Goal: Transaction & Acquisition: Subscribe to service/newsletter

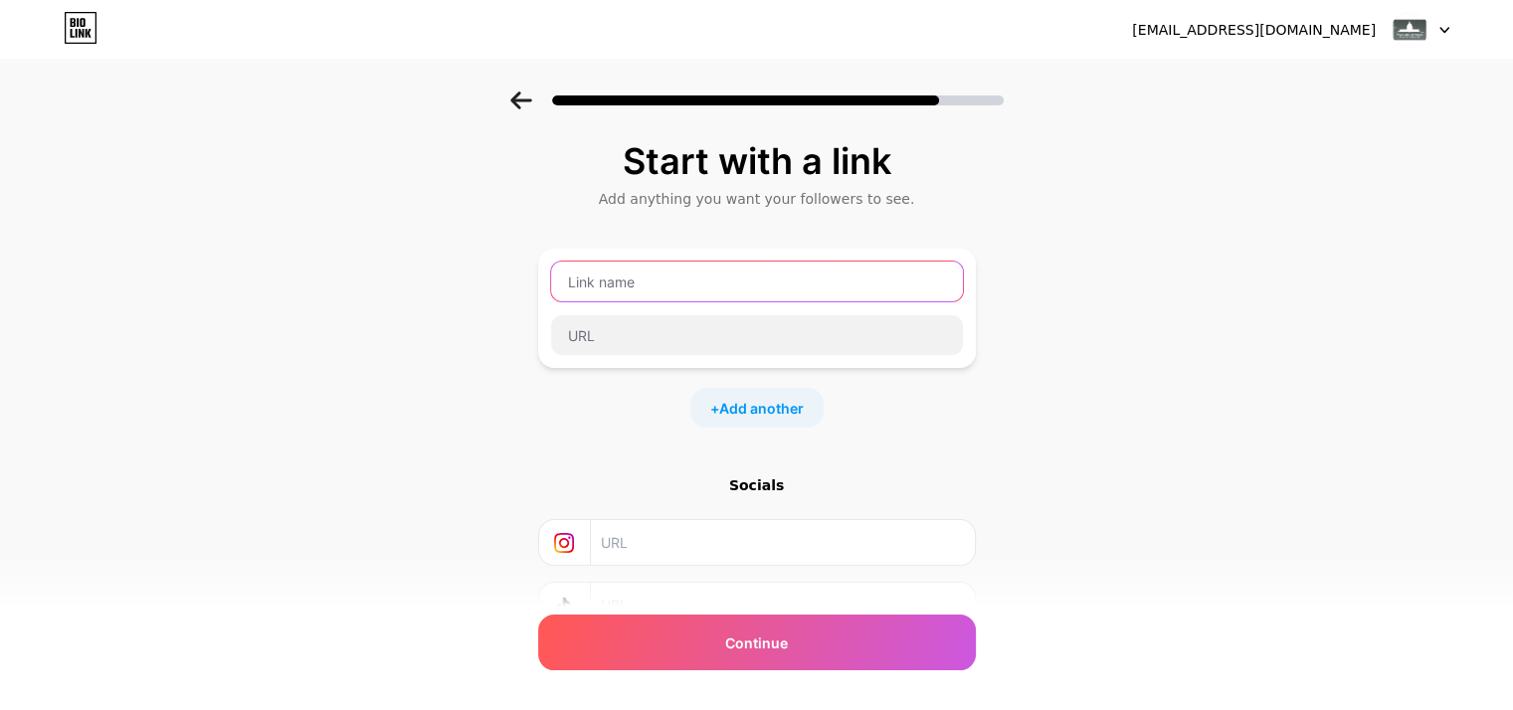
click at [669, 295] on input "text" at bounding box center [757, 282] width 412 height 40
type input "Websi"
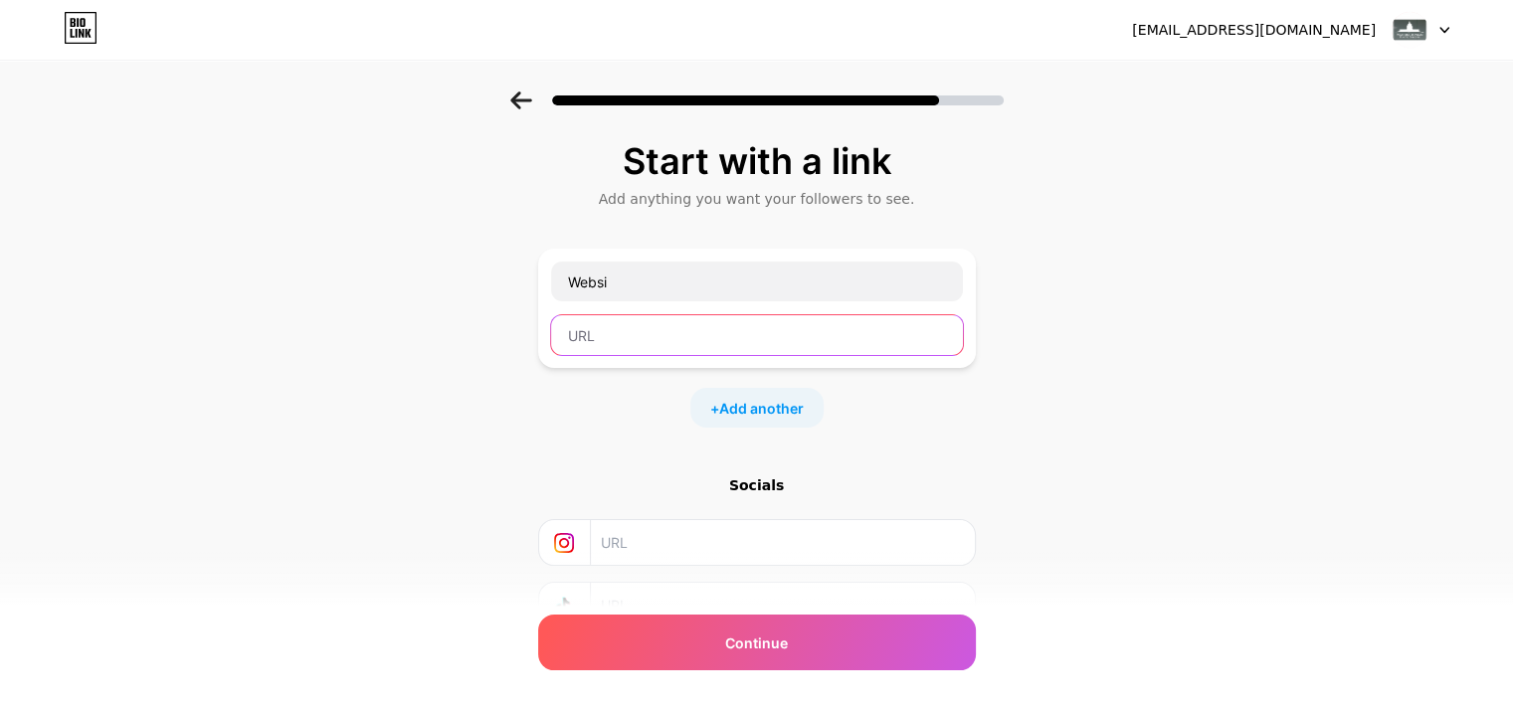
click at [591, 331] on input "text" at bounding box center [757, 335] width 412 height 40
paste input "https://www.washingtonianplasticsurgery.com/"
type input "https://www.washingtonianplasticsurgery.com/"
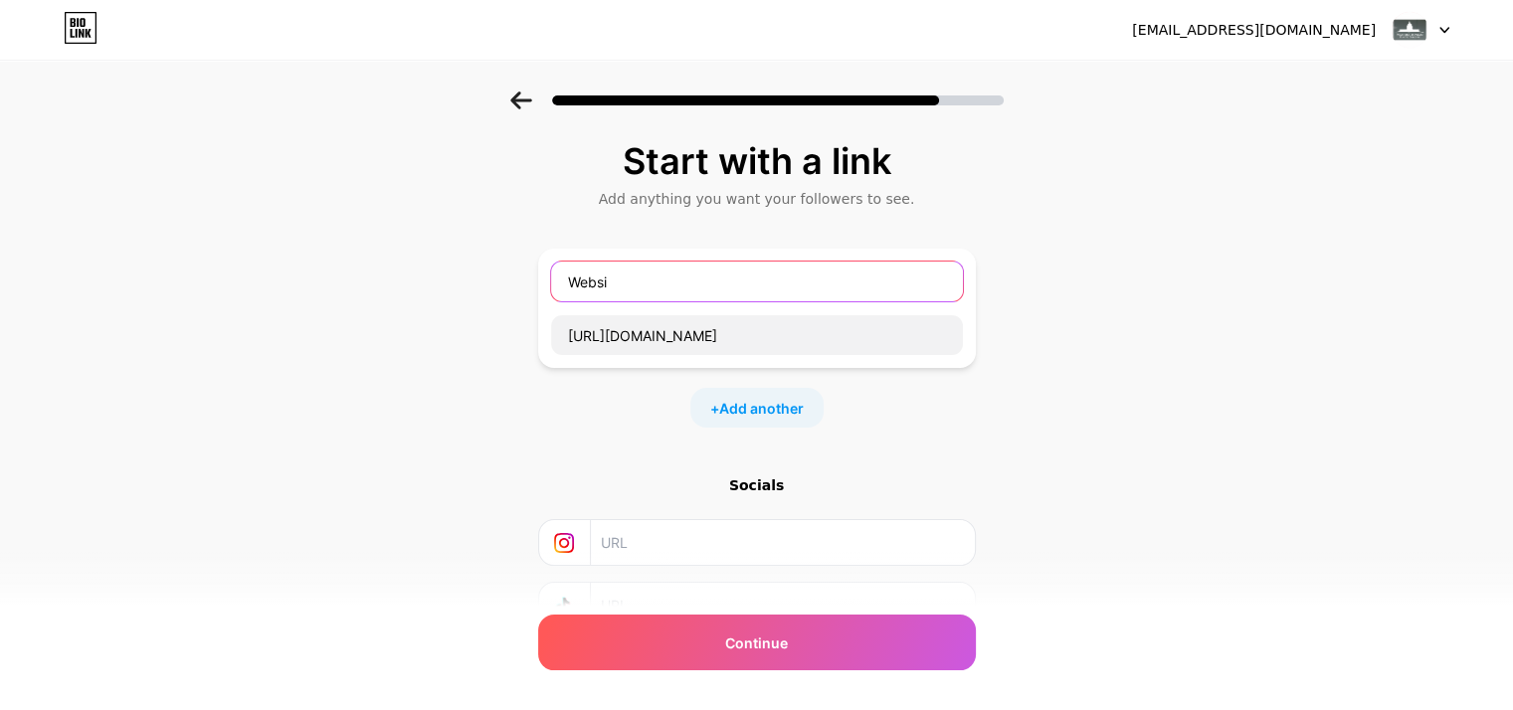
click at [653, 290] on input "Websi" at bounding box center [757, 282] width 412 height 40
paste input "ashingtonian Plastic Surgery"
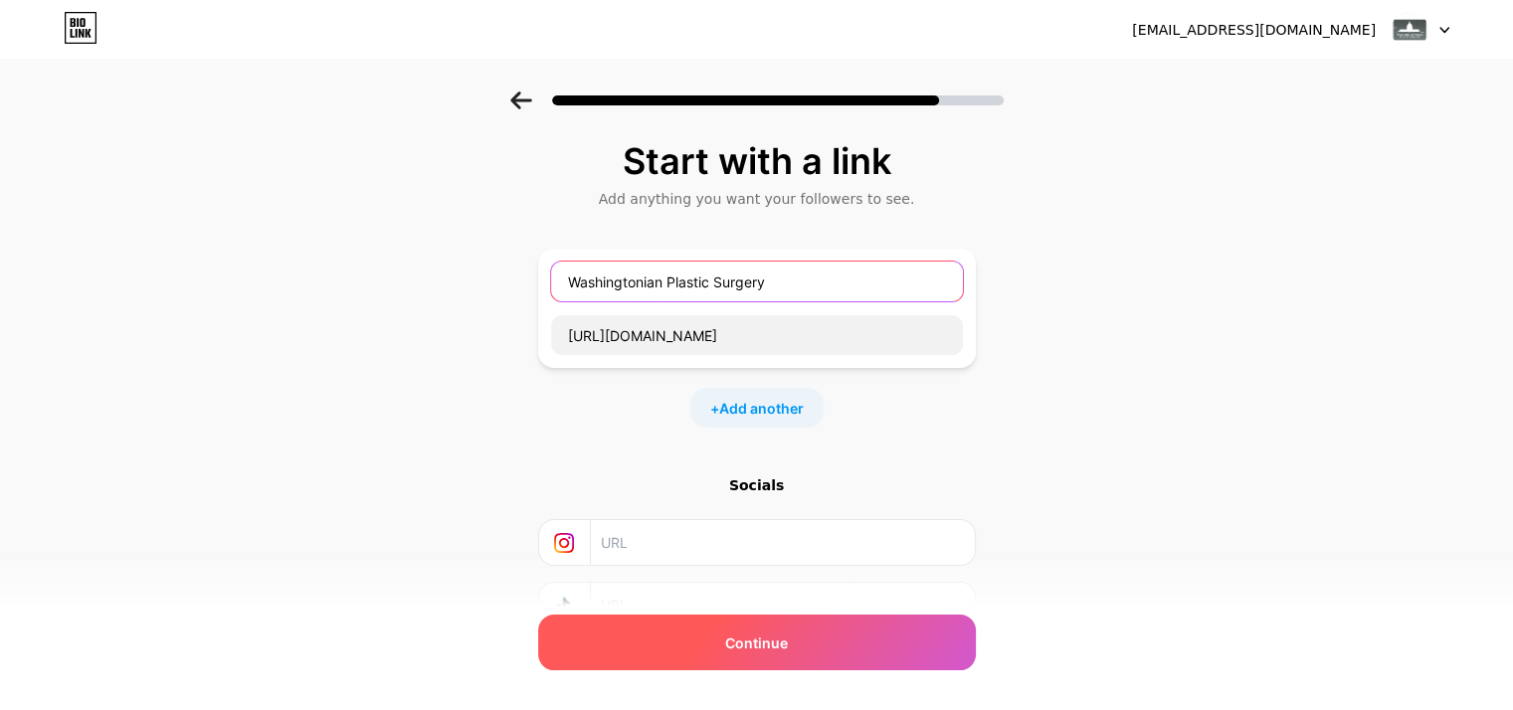
type input "Washingtonian Plastic Surgery"
click at [800, 646] on div "Continue" at bounding box center [757, 643] width 438 height 56
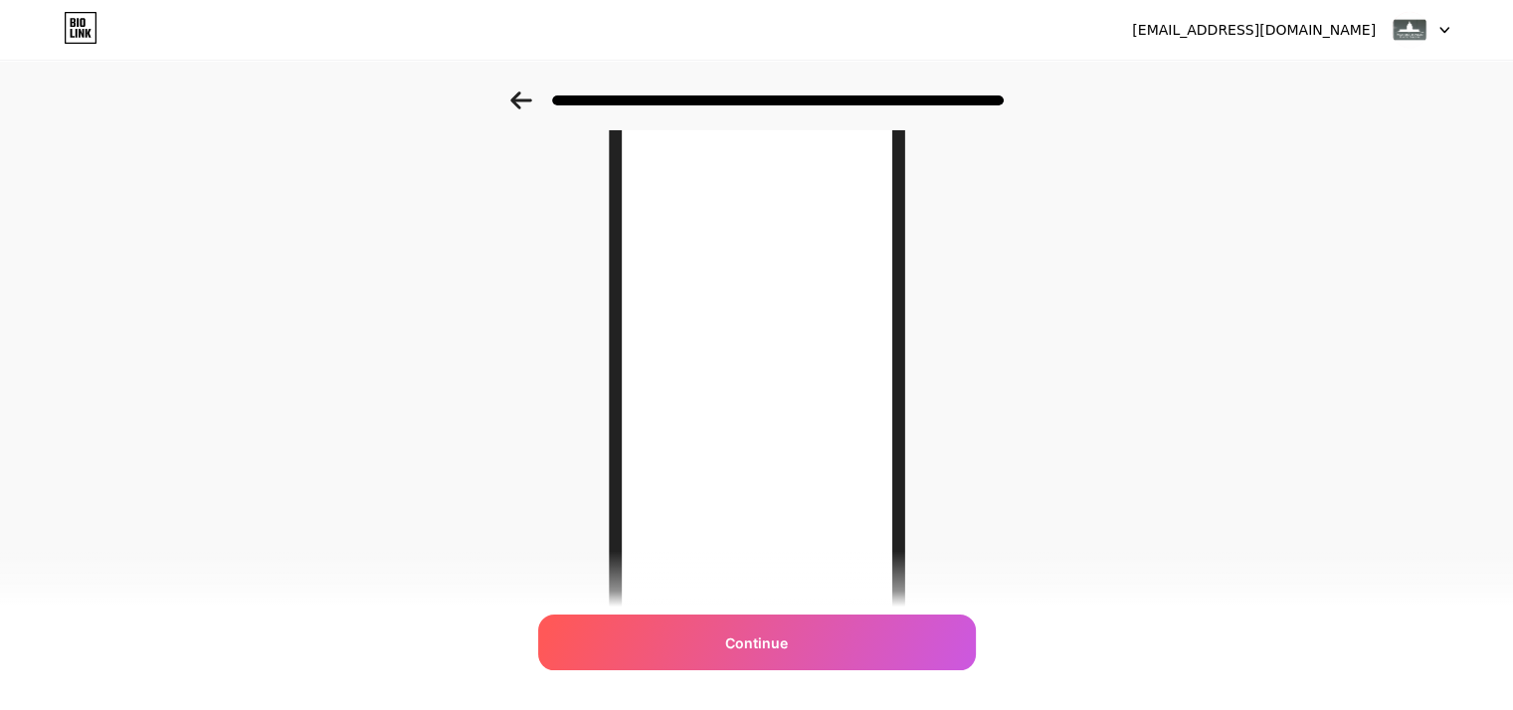
scroll to position [161, 0]
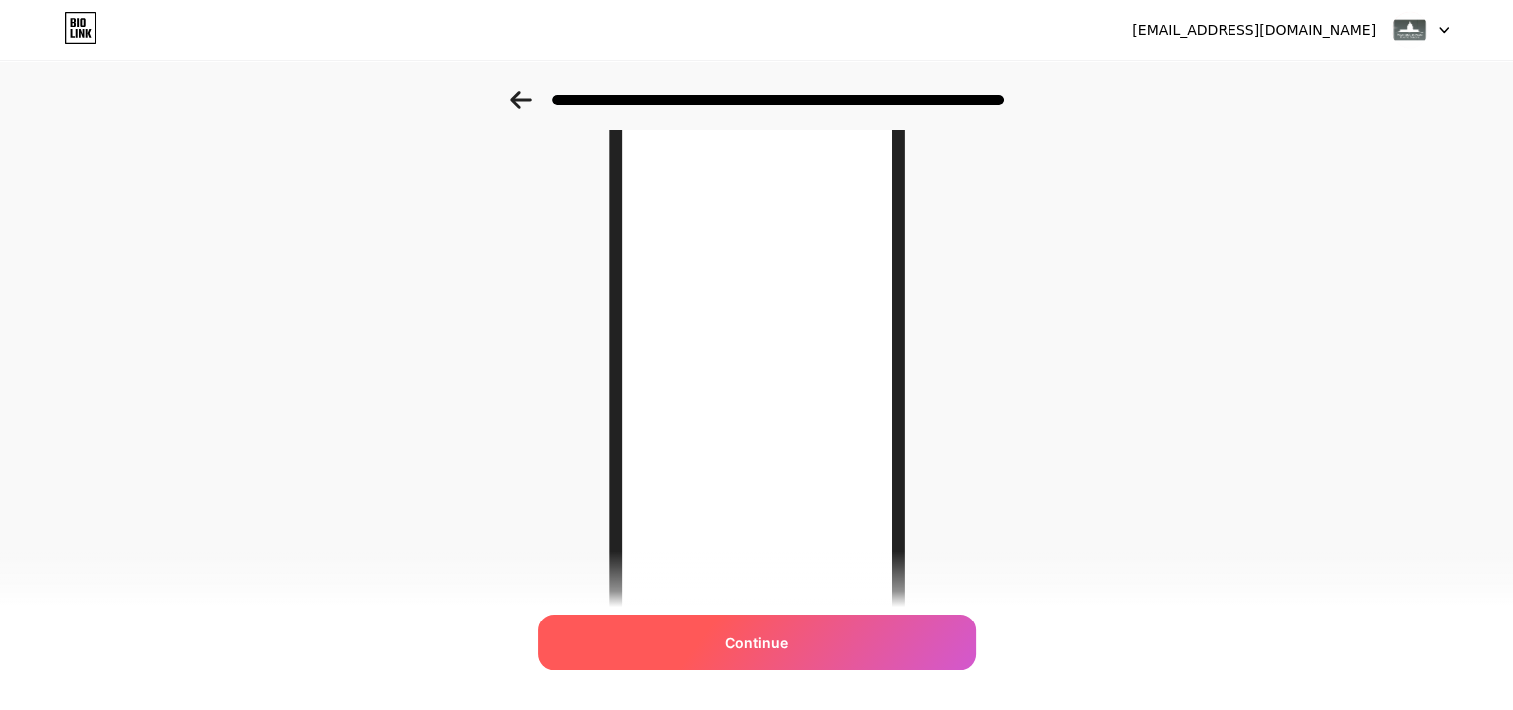
click at [747, 639] on span "Continue" at bounding box center [756, 643] width 63 height 21
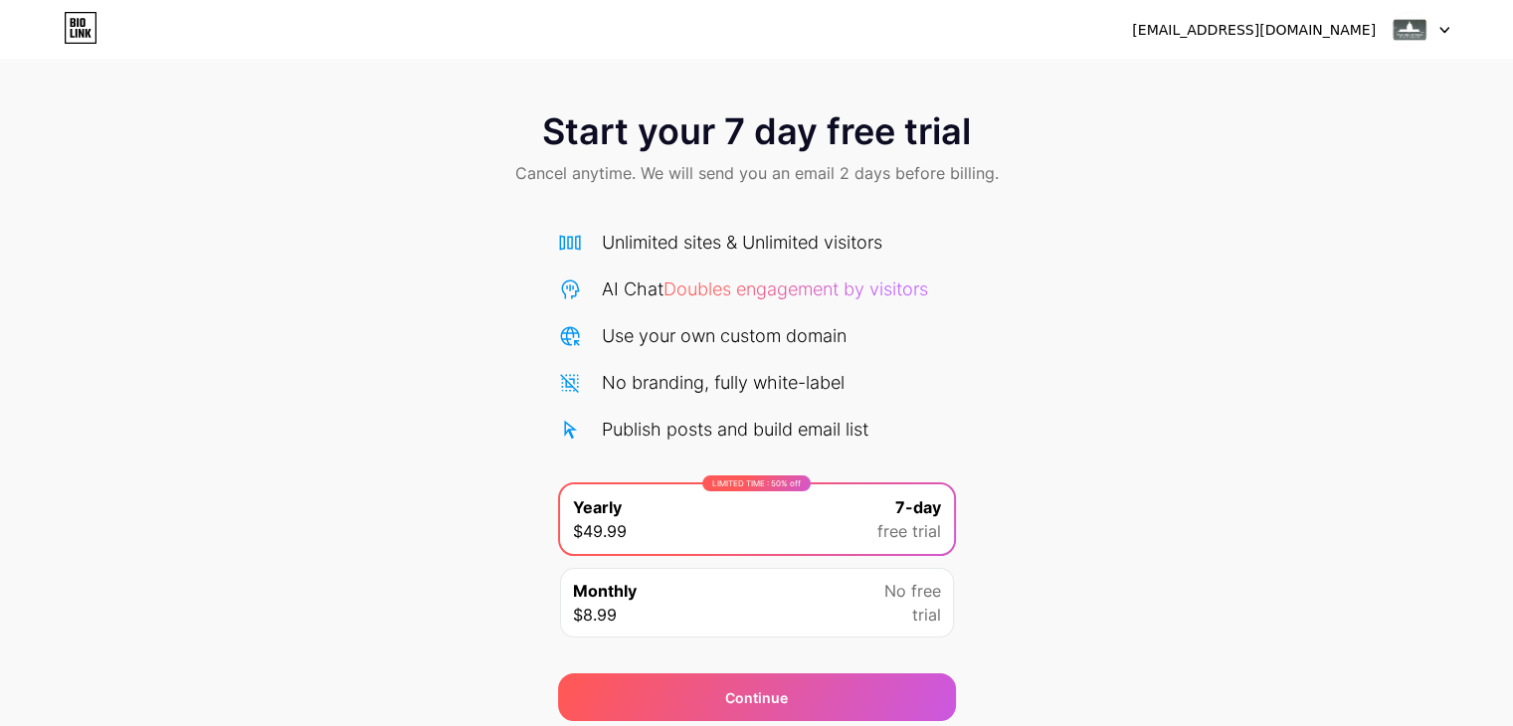
scroll to position [74, 0]
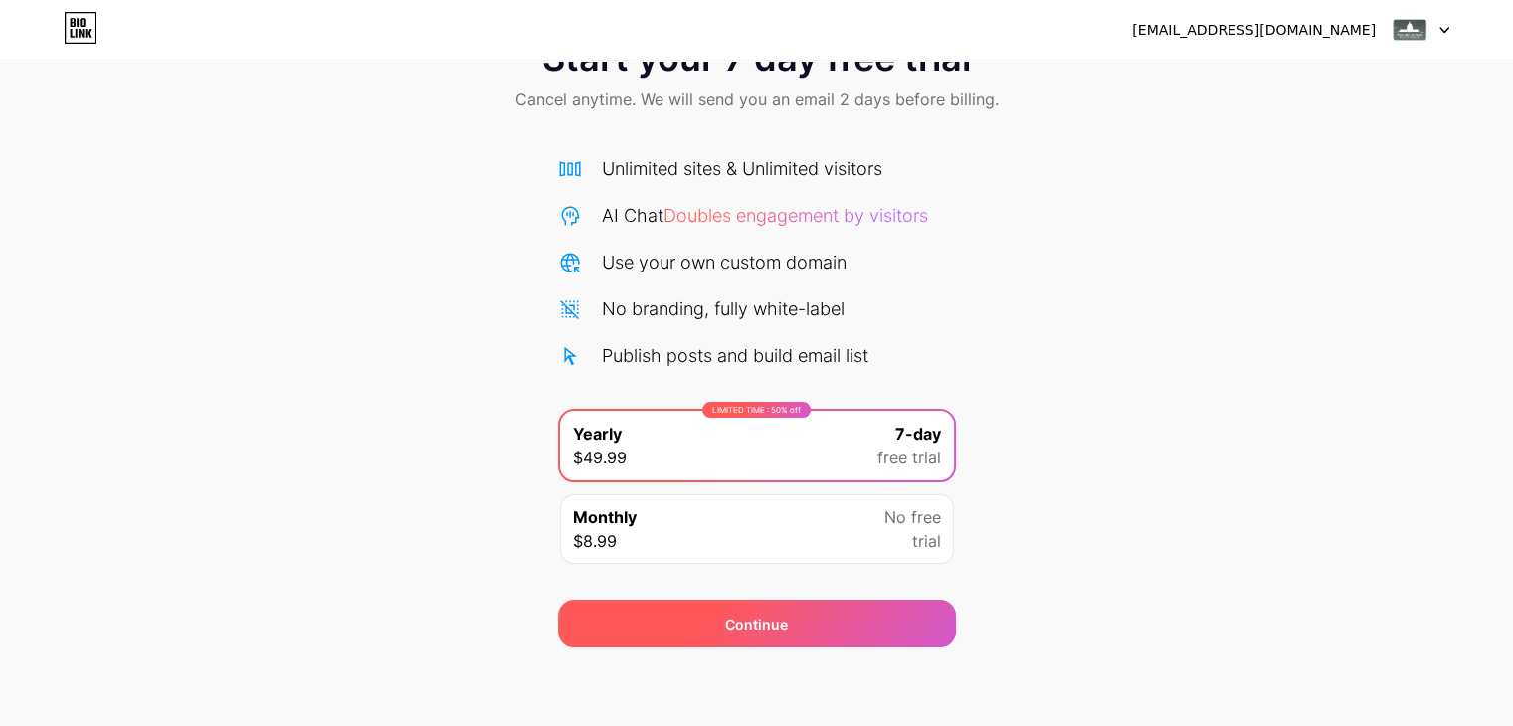
click at [822, 632] on div "Continue" at bounding box center [757, 624] width 398 height 48
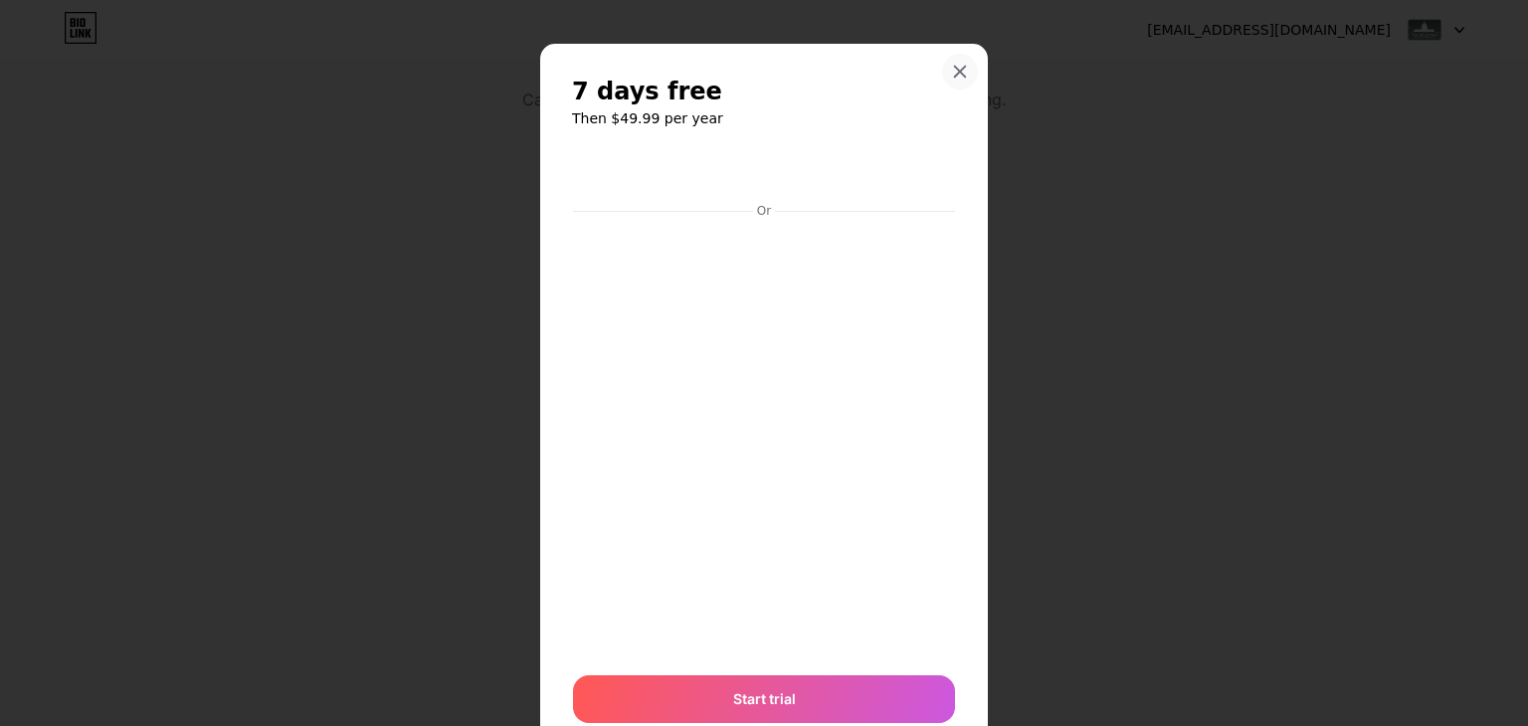
click at [952, 67] on icon at bounding box center [960, 72] width 16 height 16
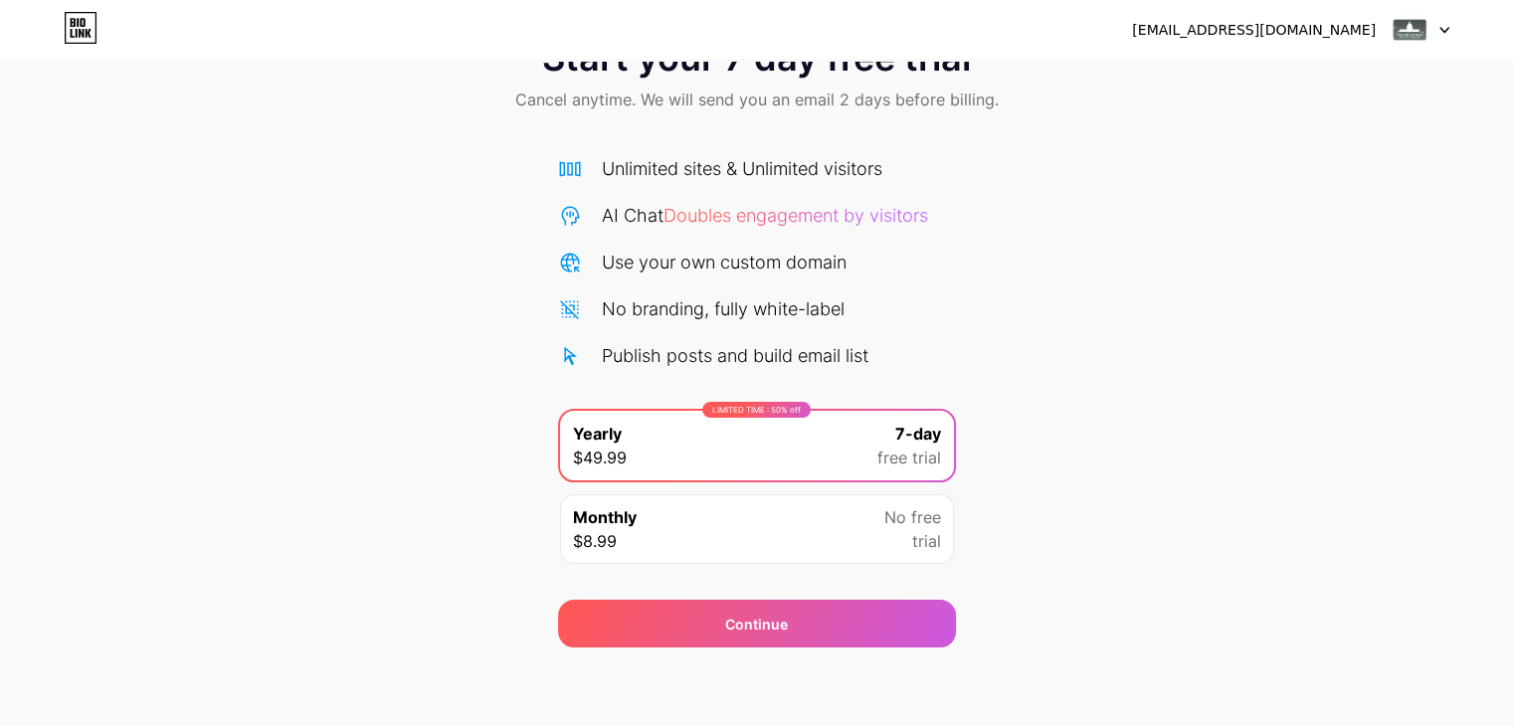
scroll to position [0, 0]
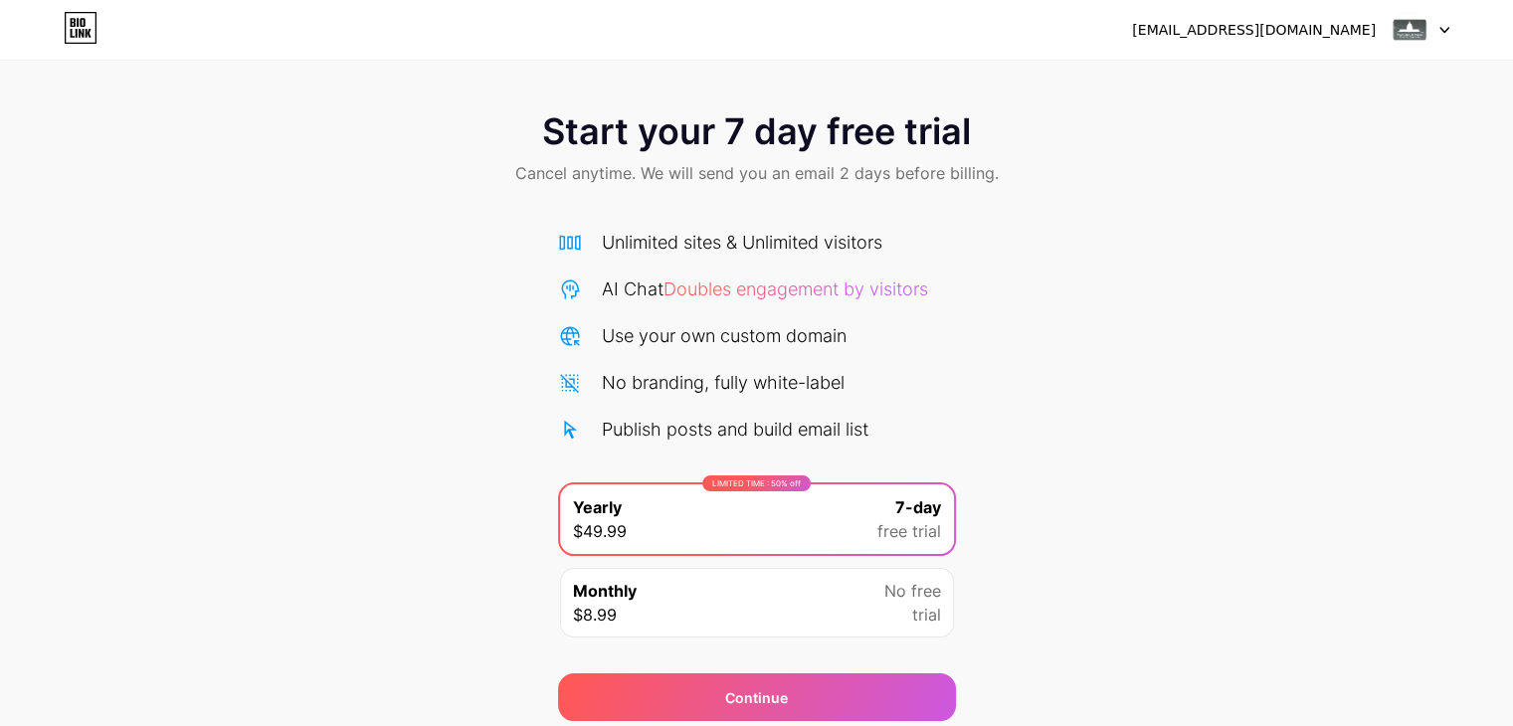
click at [1411, 26] on img at bounding box center [1410, 30] width 38 height 38
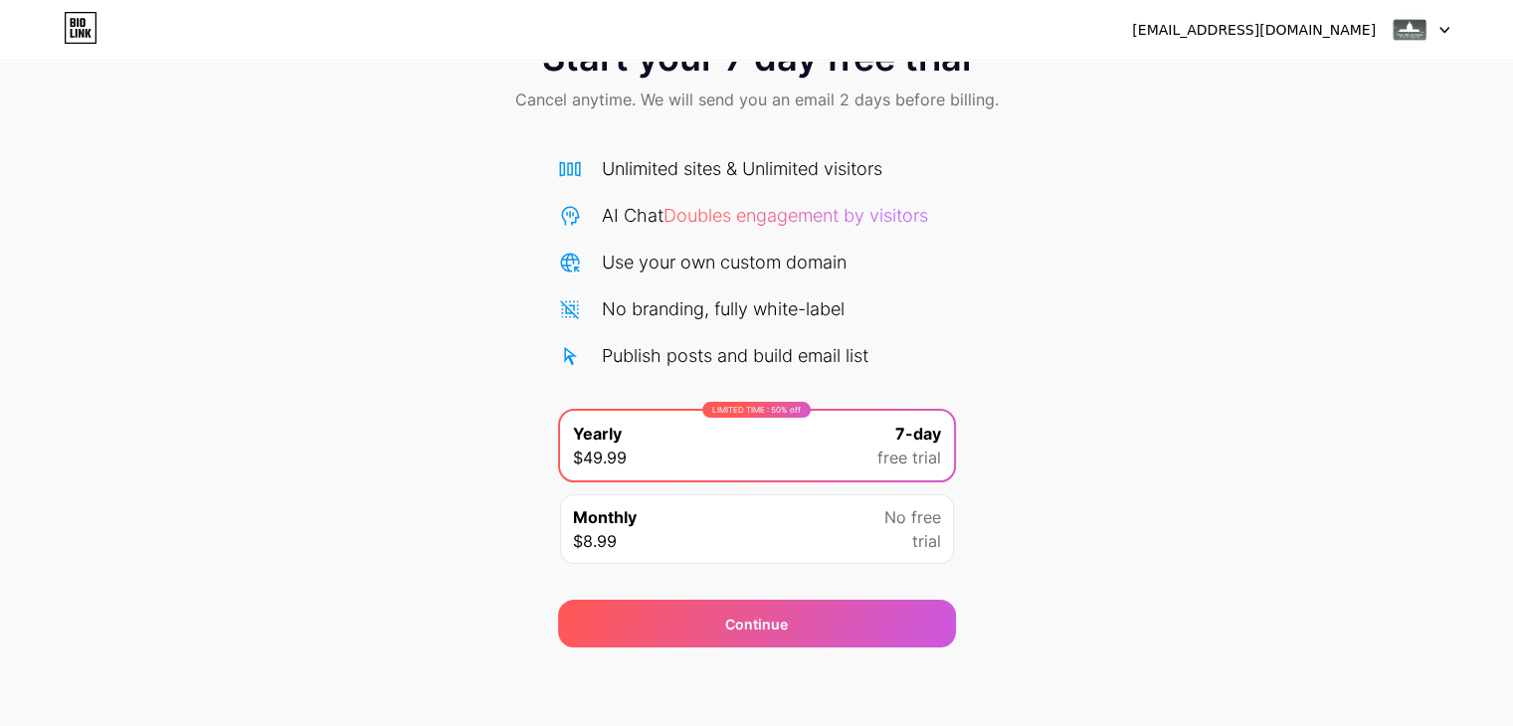
click at [880, 534] on div "Monthly $8.99 No free trial" at bounding box center [757, 530] width 394 height 70
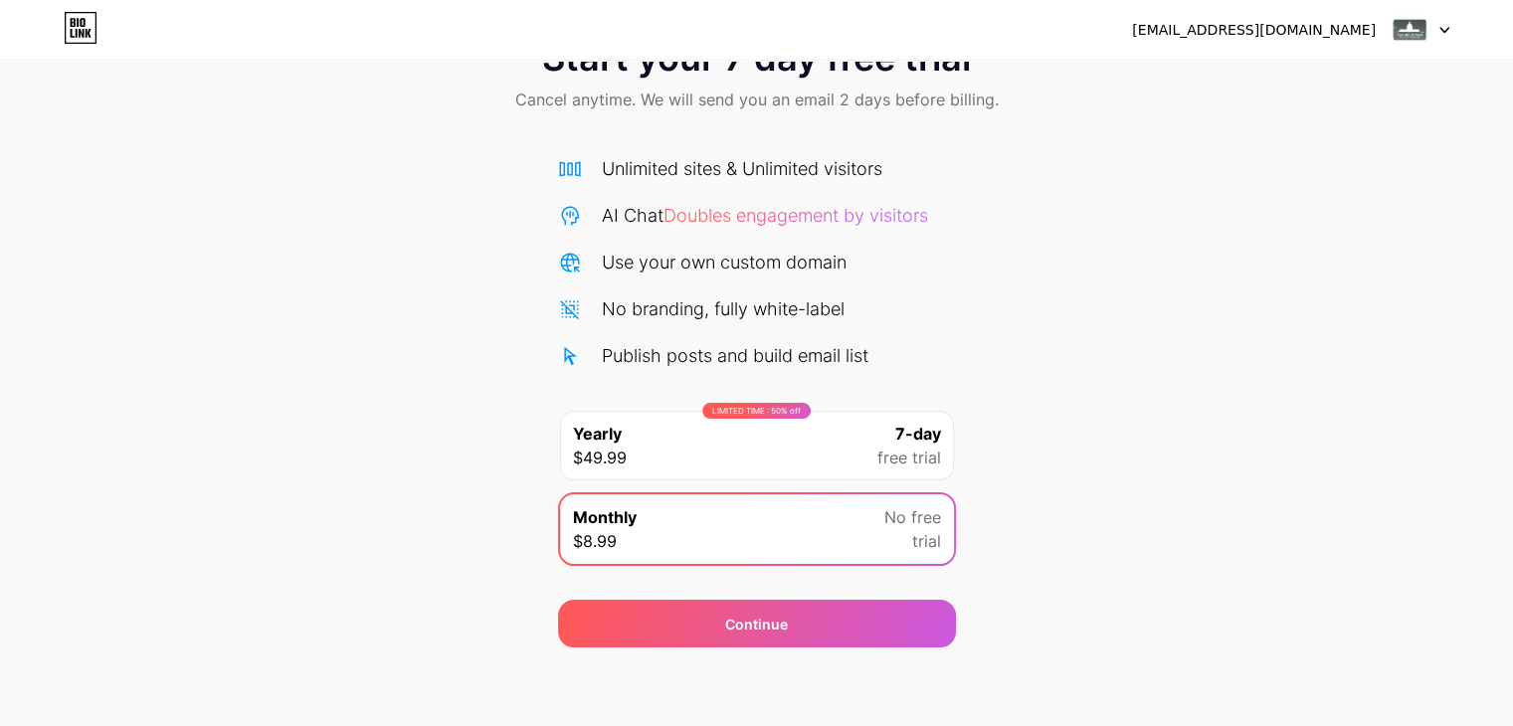
scroll to position [0, 0]
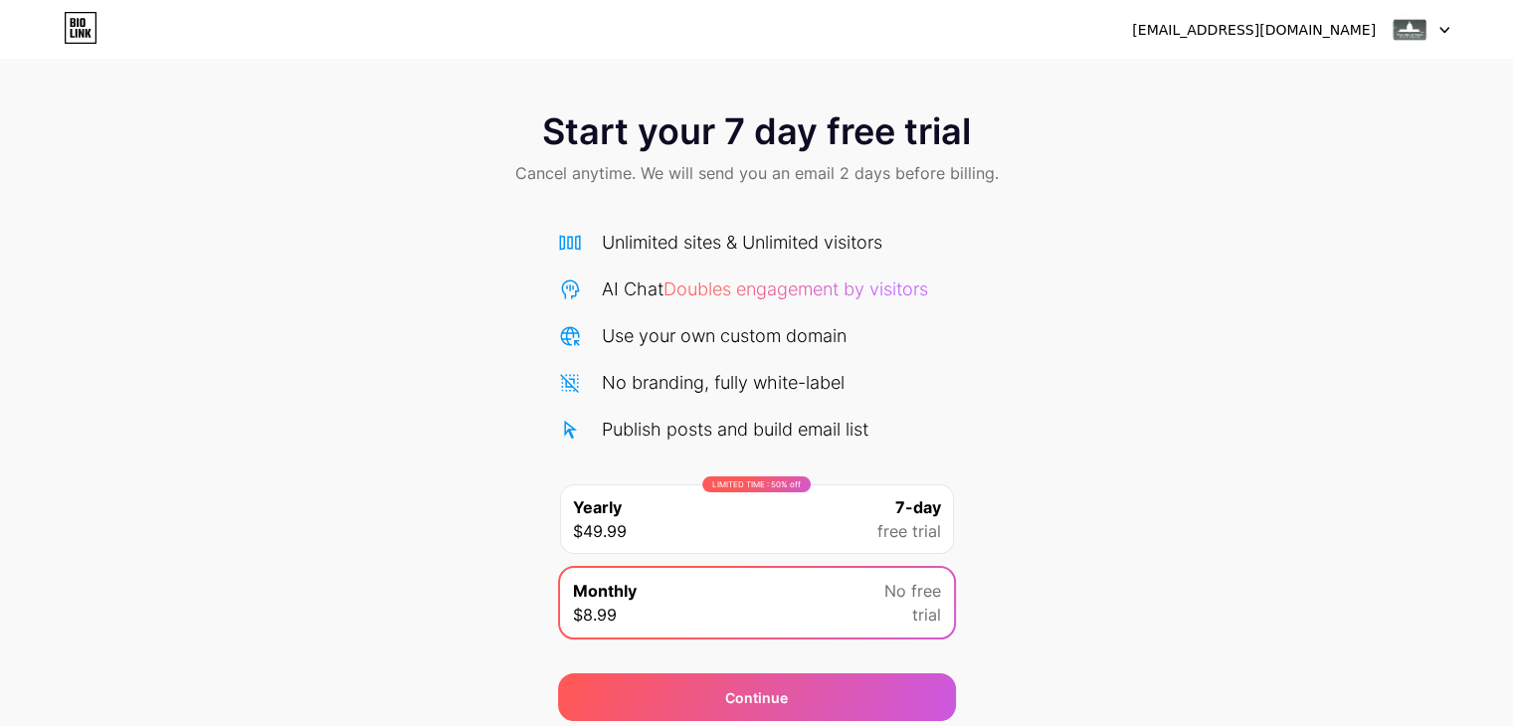
click at [78, 33] on icon at bounding box center [81, 28] width 34 height 32
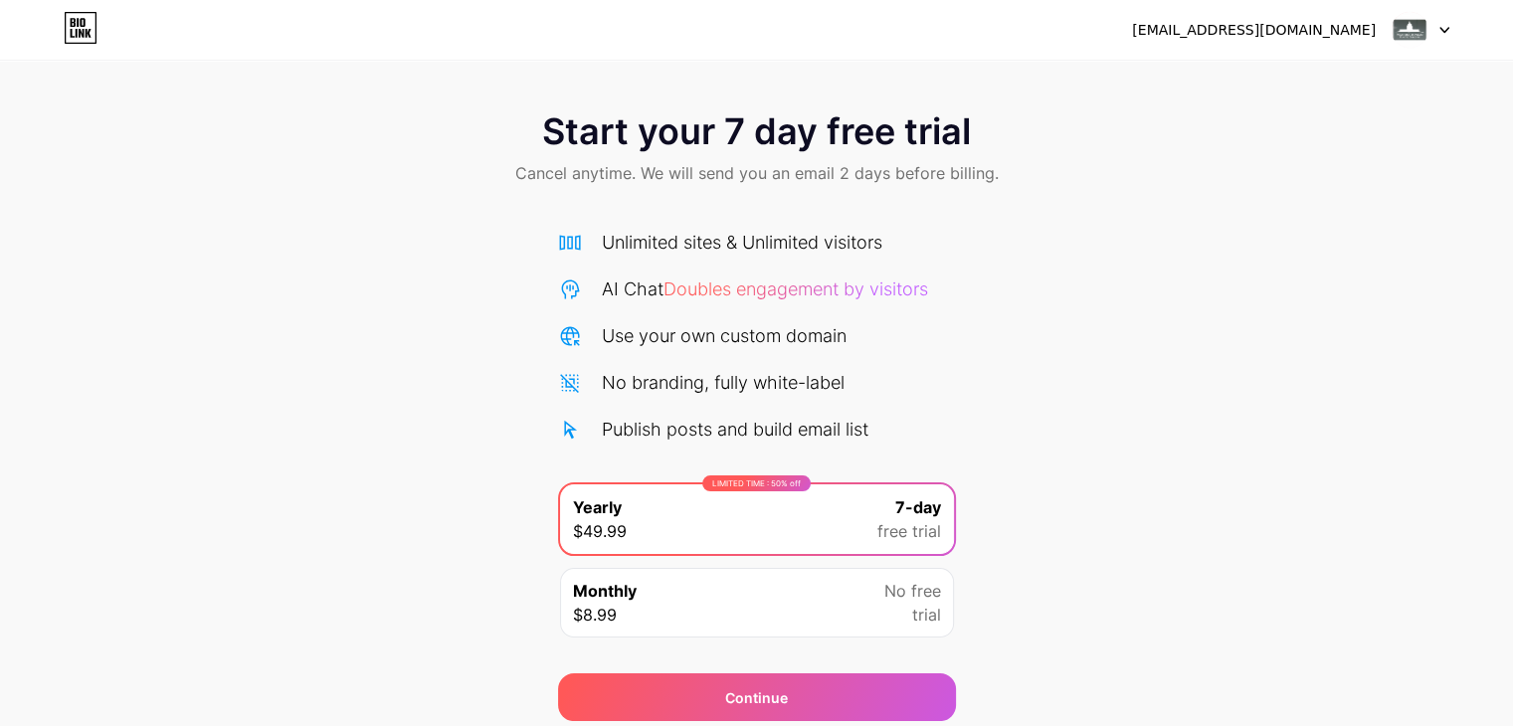
click at [1441, 32] on icon at bounding box center [1445, 30] width 10 height 7
click at [1137, 367] on div "Start your 7 day free trial Cancel anytime. We will send you an email 2 days be…" at bounding box center [756, 407] width 1513 height 630
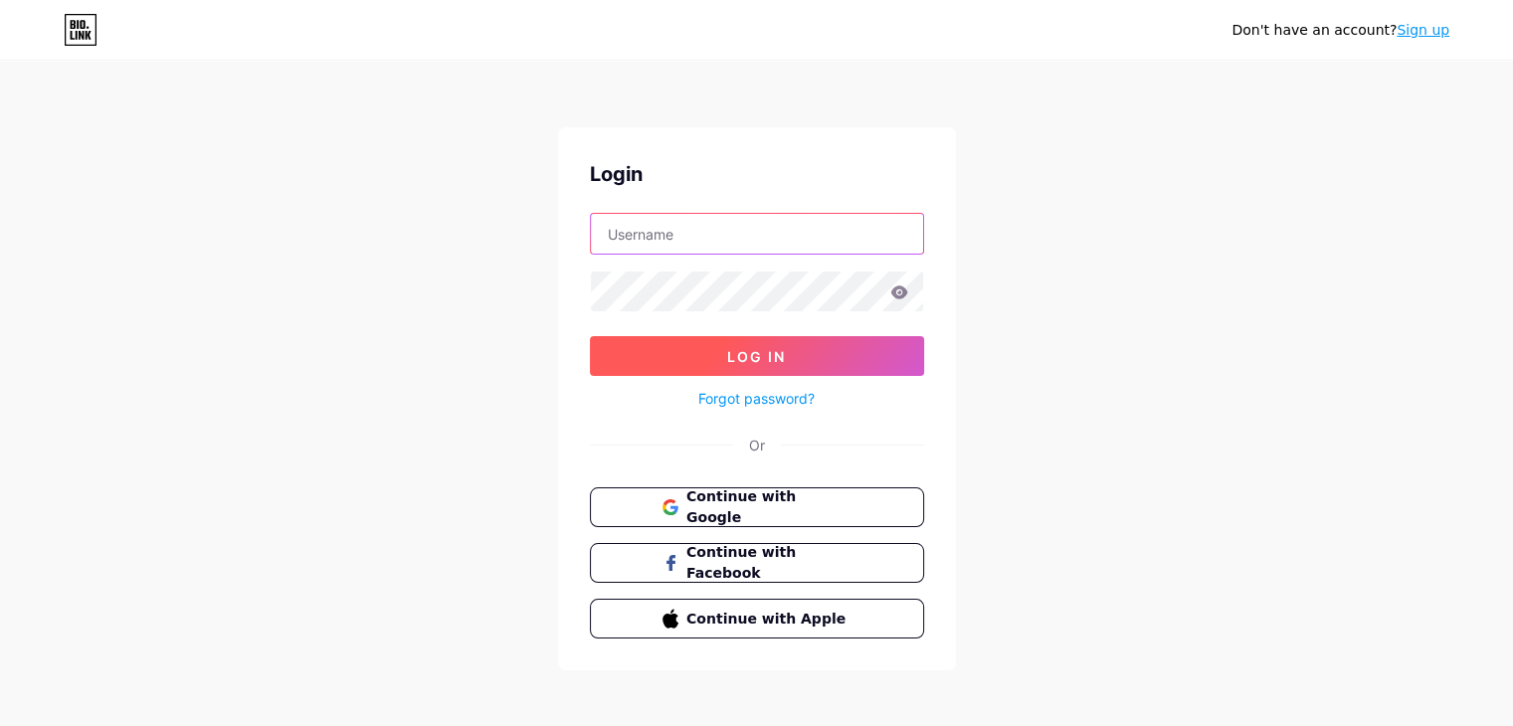
type input "washingtonianplasticsurgery@gmail.com"
click at [680, 341] on button "Log In" at bounding box center [757, 356] width 334 height 40
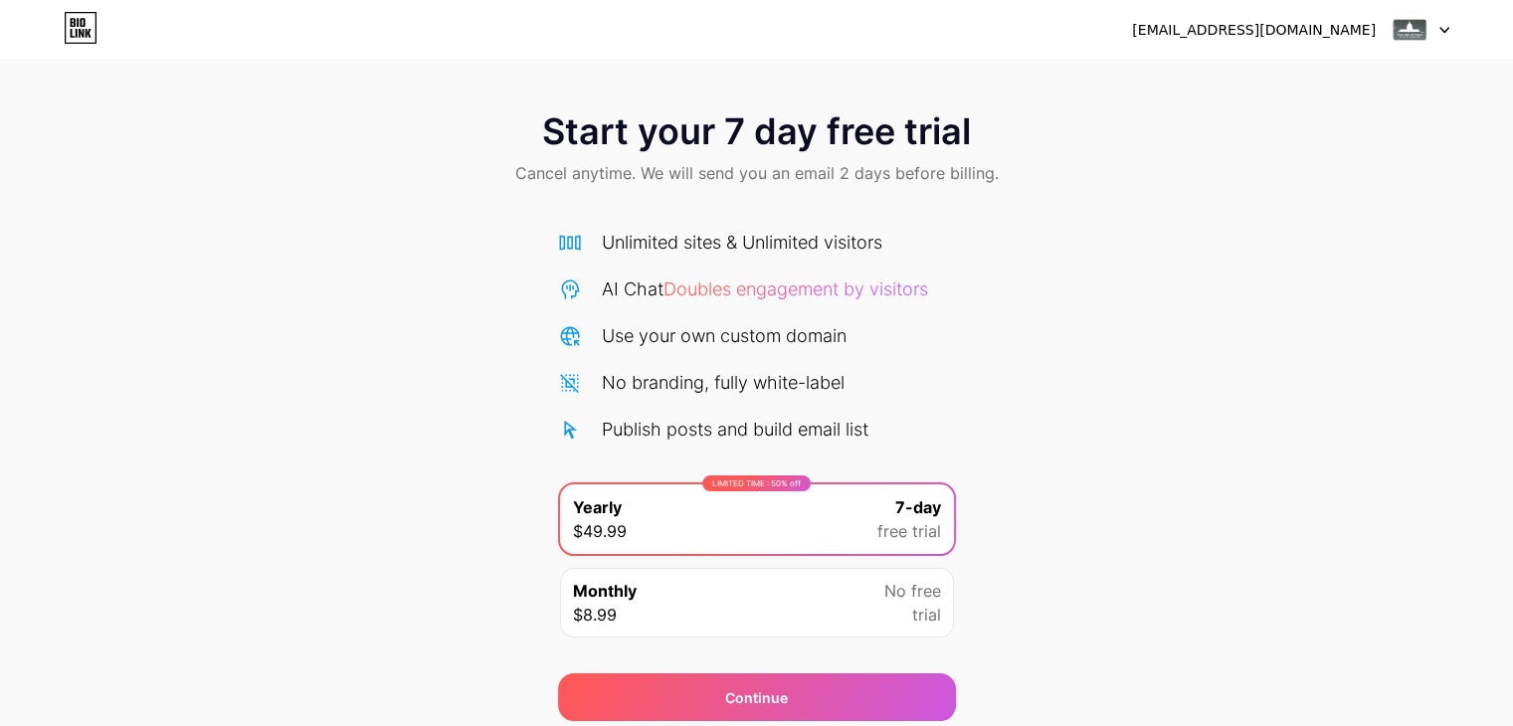
click at [1199, 35] on div "washingtonianplasticsurgery@gmail.com" at bounding box center [1254, 30] width 244 height 21
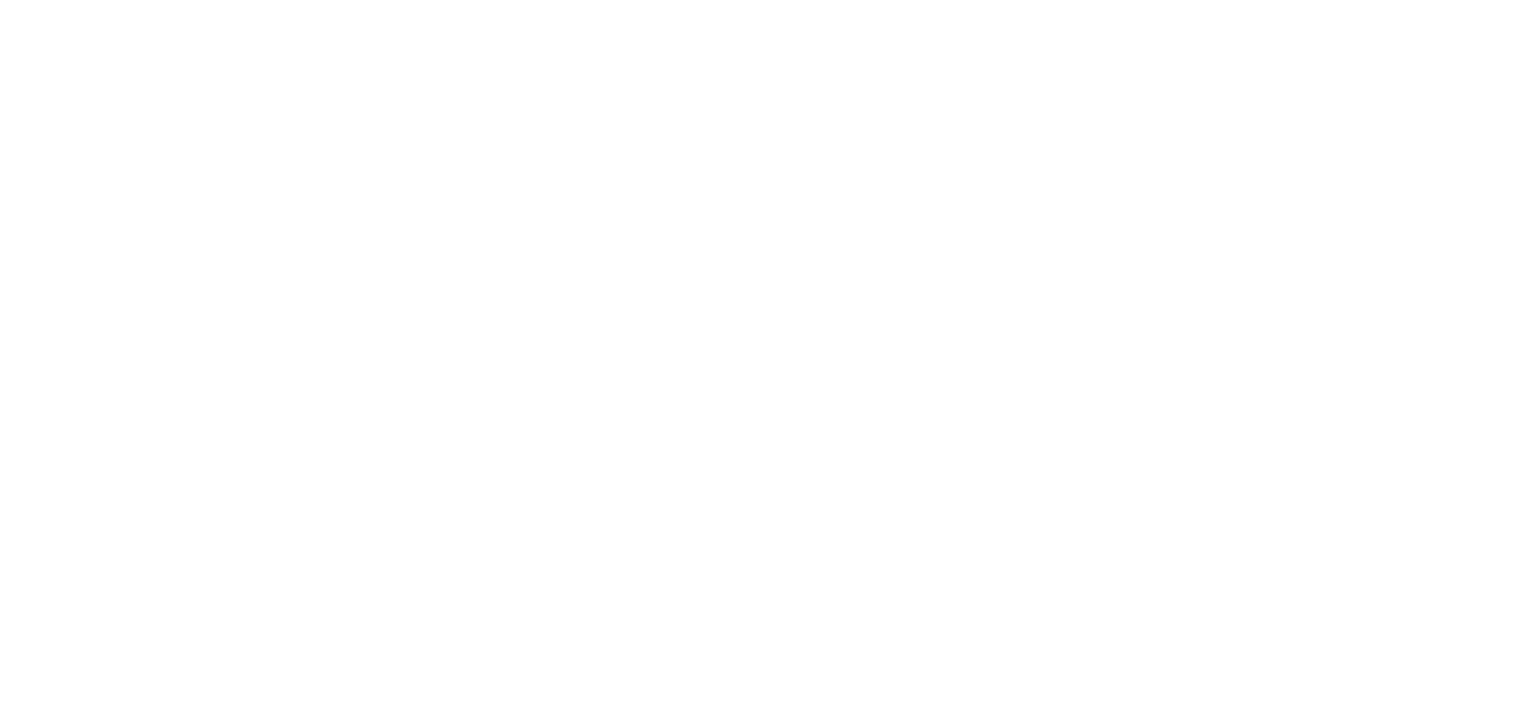
click at [339, 0] on html at bounding box center [764, 0] width 1528 height 0
